Goal: Communication & Community: Answer question/provide support

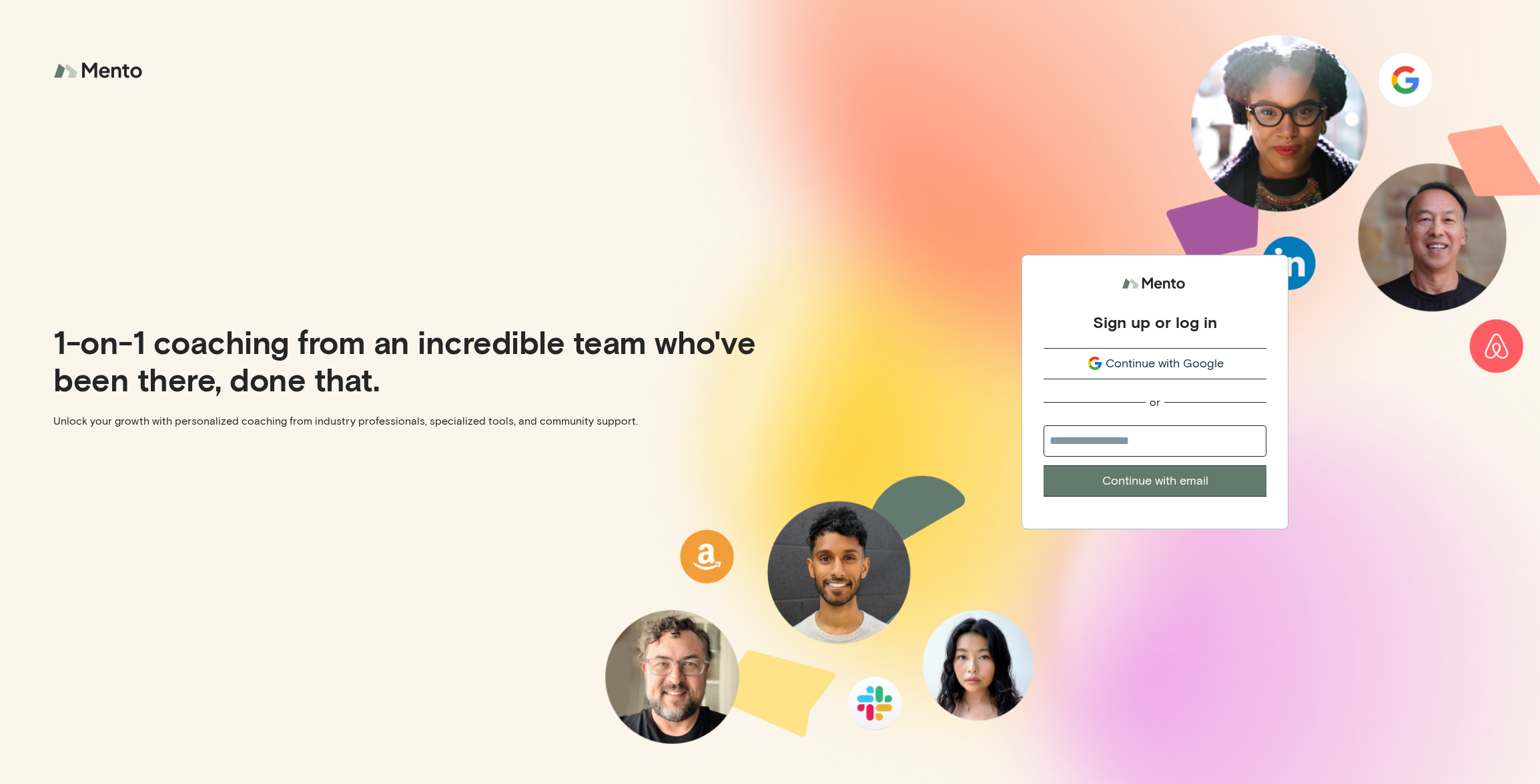
click at [1149, 448] on input "email" at bounding box center [1156, 441] width 223 height 31
type input "**********"
click at [1122, 486] on button "Continue with email" at bounding box center [1156, 481] width 223 height 31
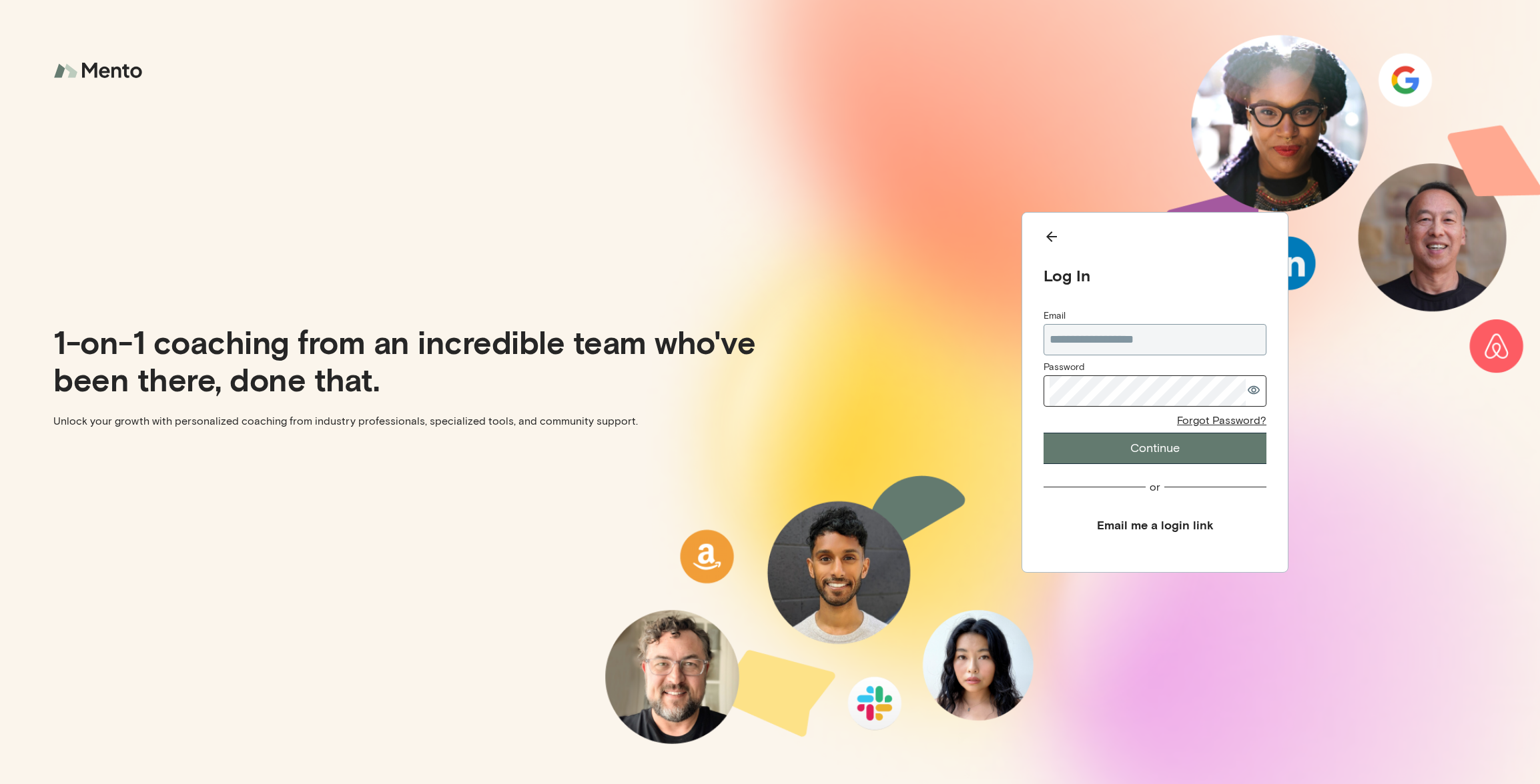
click at [1120, 523] on button "Email me a login link" at bounding box center [1156, 525] width 223 height 30
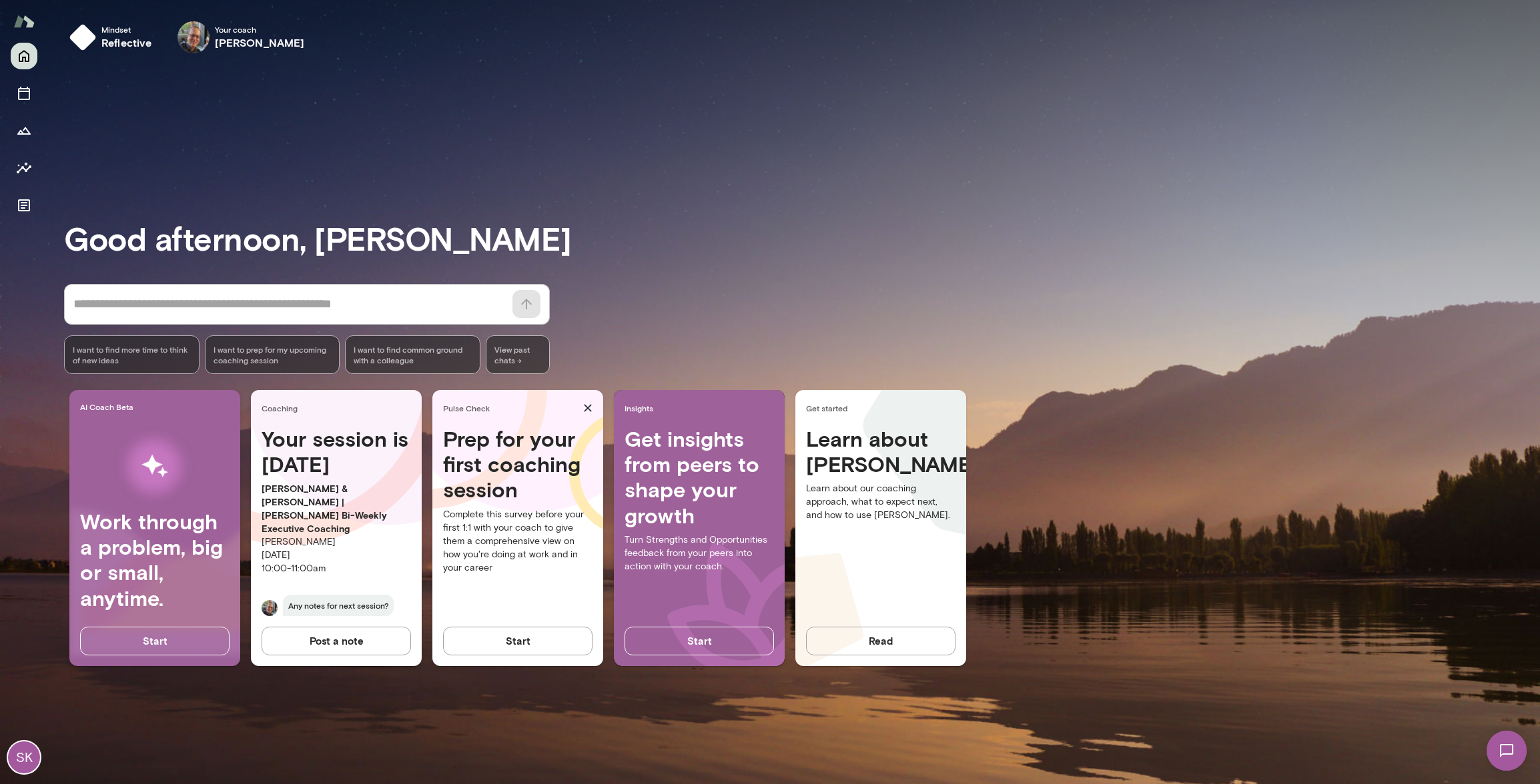
click at [1499, 747] on img at bounding box center [1506, 751] width 55 height 55
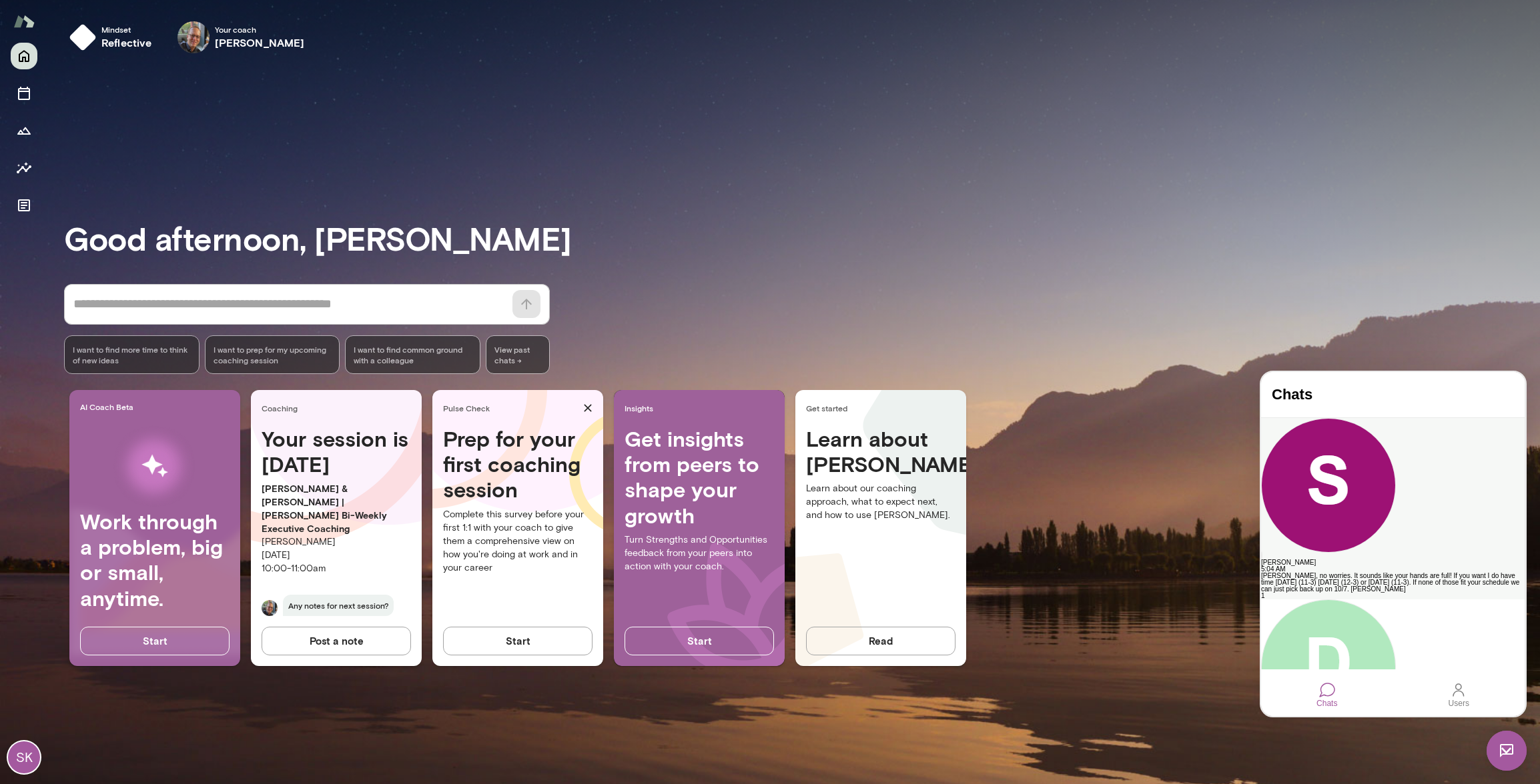
click at [1333, 573] on div "[PERSON_NAME], no worries. It sounds like your hands are full! If you want I do…" at bounding box center [1393, 583] width 264 height 20
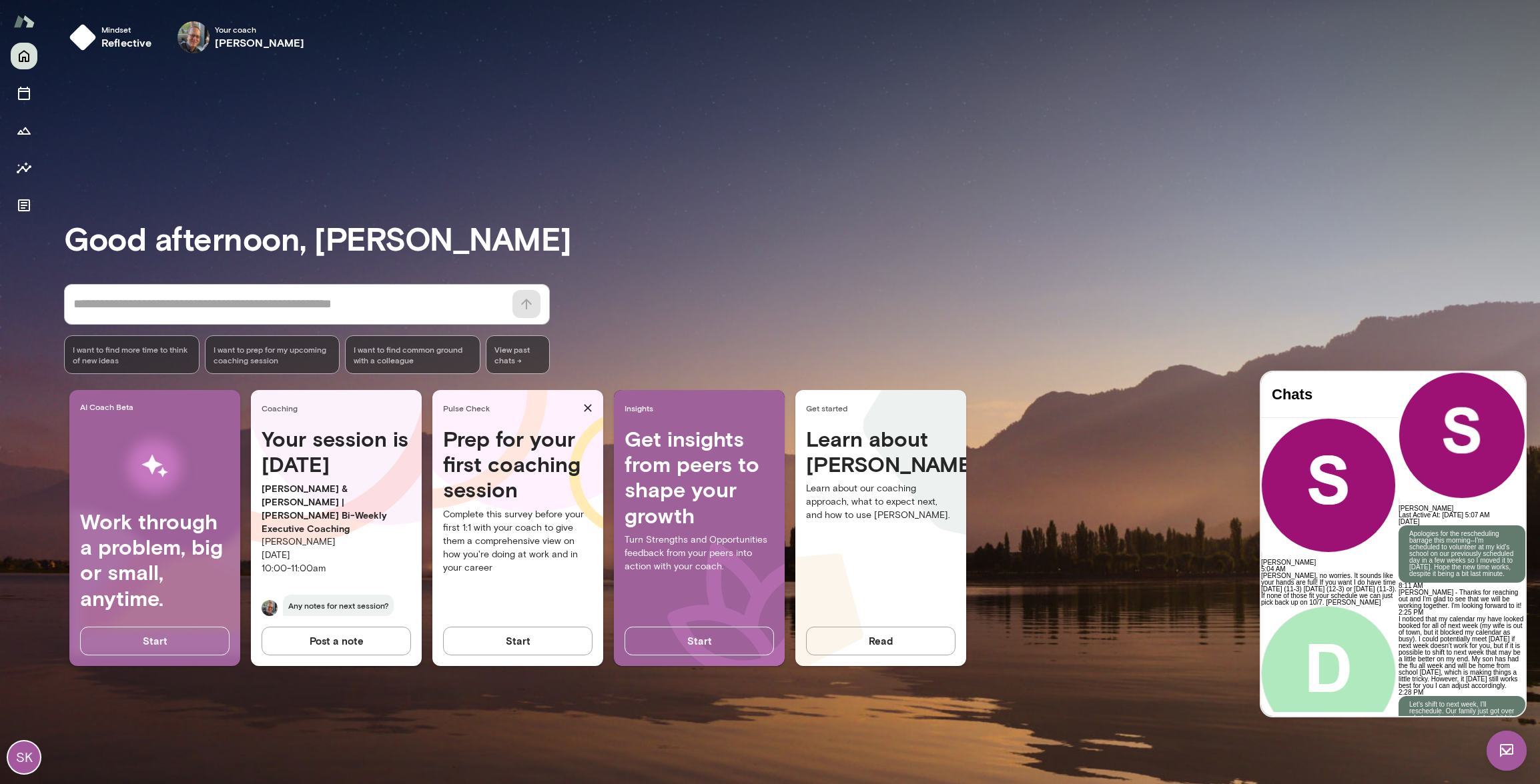
scroll to position [2537, 0]
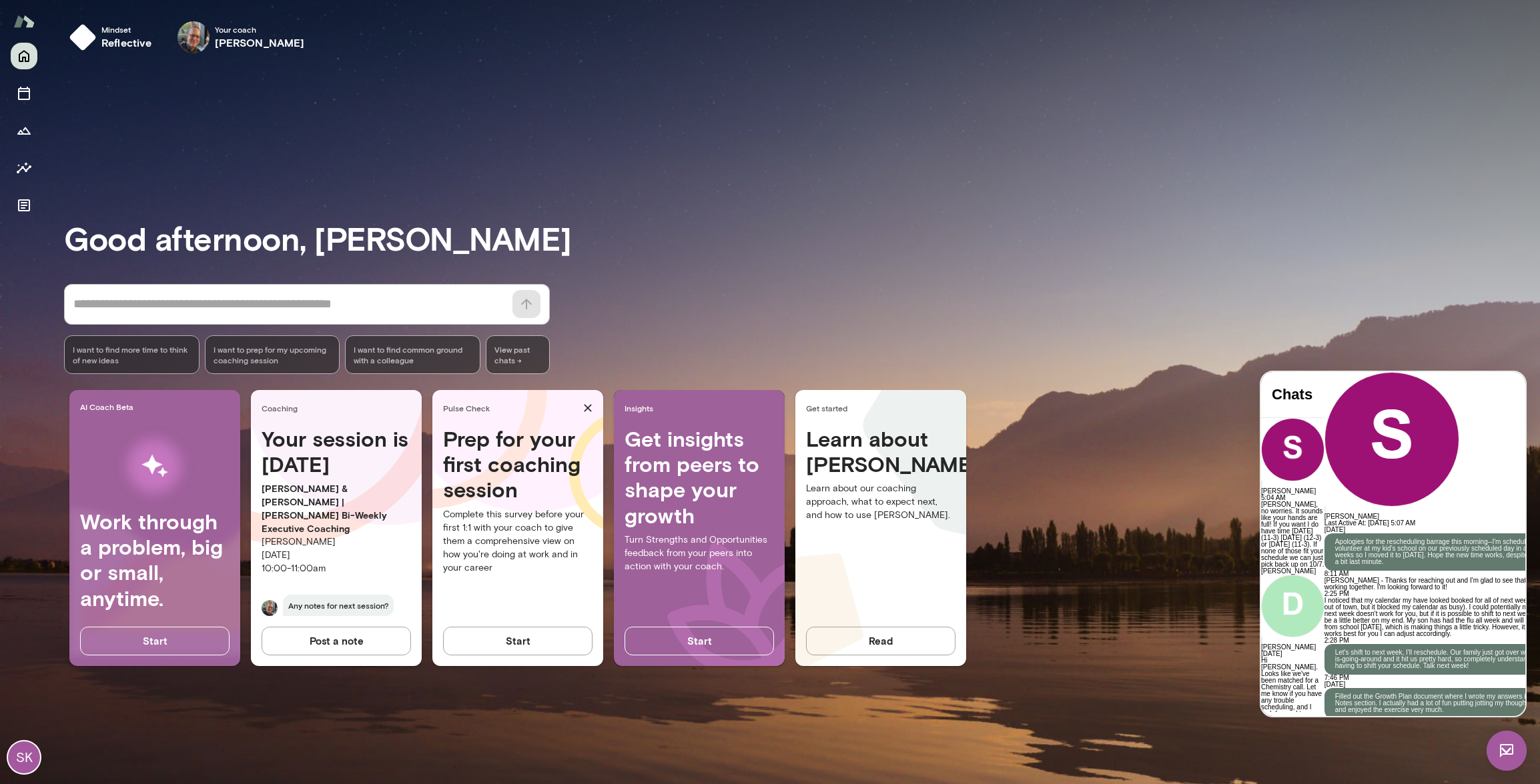
click at [1205, 666] on div "AI Coach Beta Work through a problem, big or small, anytime. Start Coaching You…" at bounding box center [802, 534] width 1476 height 287
